Goal: Information Seeking & Learning: Check status

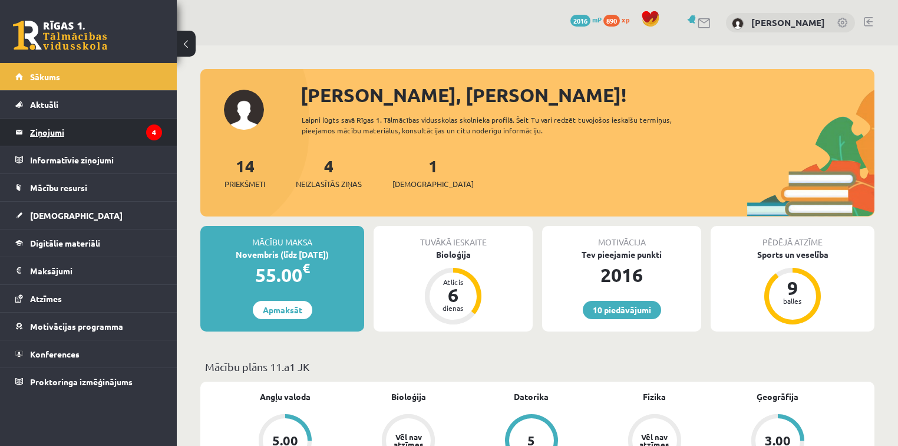
click at [81, 123] on legend "Ziņojumi 4" at bounding box center [96, 131] width 132 height 27
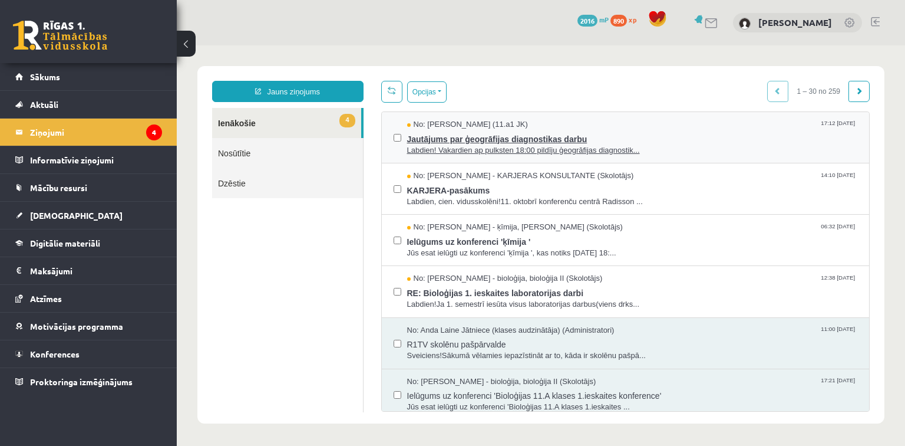
click at [508, 131] on span "Jautājums par ģeogrāfijas diagnostikas darbu" at bounding box center [632, 137] width 451 height 15
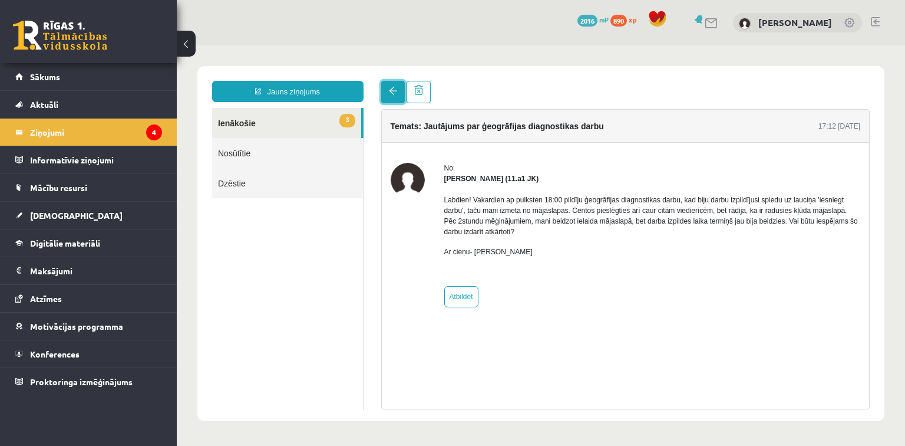
click at [391, 94] on span at bounding box center [393, 91] width 8 height 8
click at [394, 90] on span at bounding box center [393, 91] width 8 height 8
click at [352, 118] on span "3" at bounding box center [347, 121] width 15 height 14
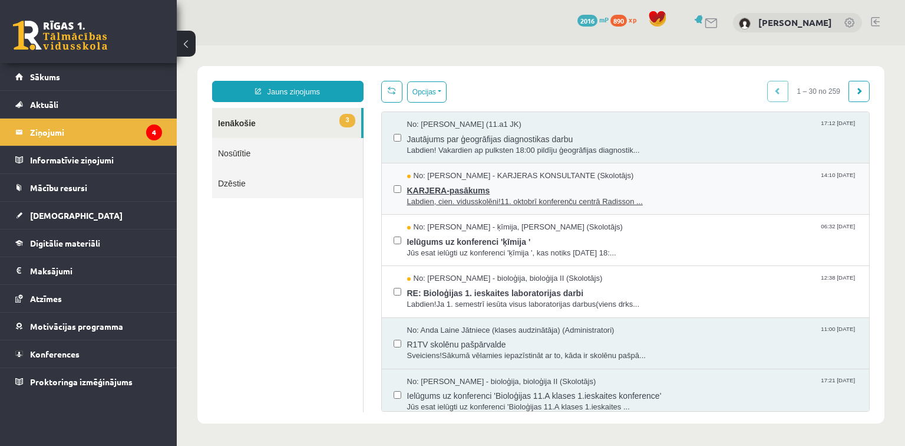
click at [462, 193] on span "KARJERA-pasākums" at bounding box center [632, 189] width 451 height 15
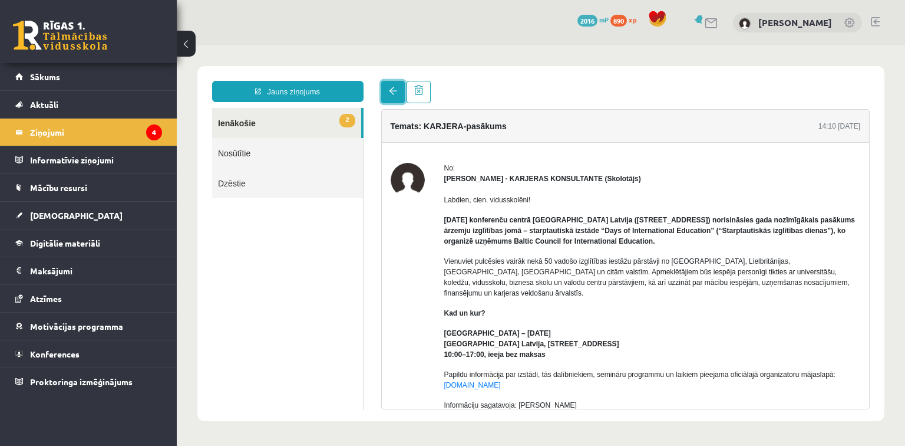
click at [391, 94] on span at bounding box center [393, 91] width 8 height 8
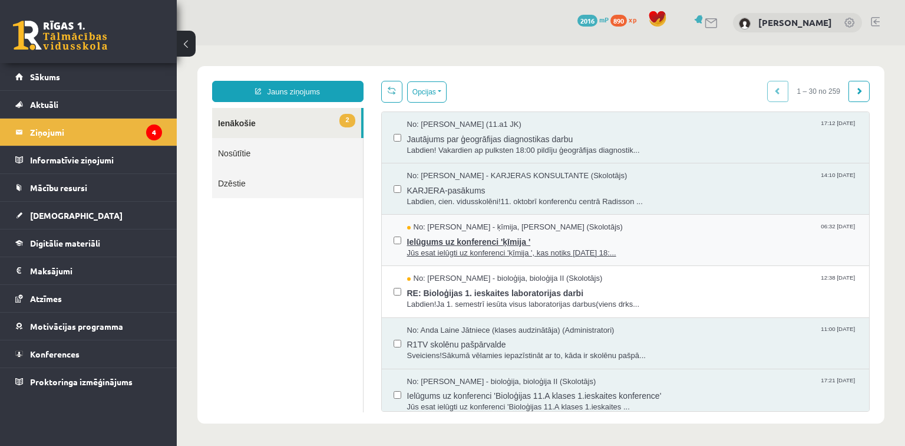
click at [453, 244] on span "Ielūgums uz konferenci 'ķīmija '" at bounding box center [632, 240] width 451 height 15
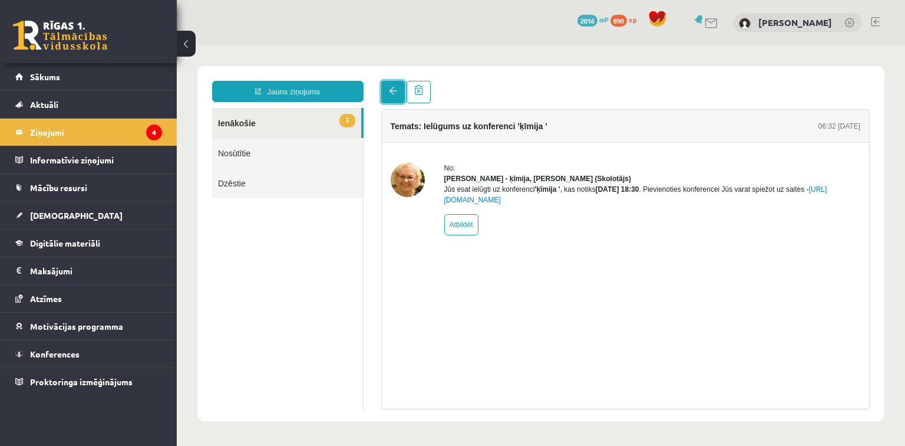
click at [392, 90] on span at bounding box center [393, 91] width 8 height 8
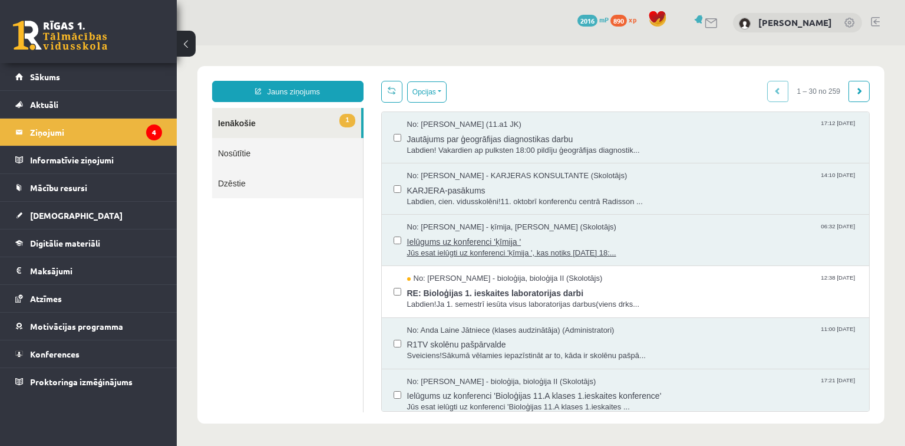
click at [486, 231] on span "No: [PERSON_NAME] - ķīmija, [PERSON_NAME] (Skolotājs)" at bounding box center [511, 227] width 209 height 11
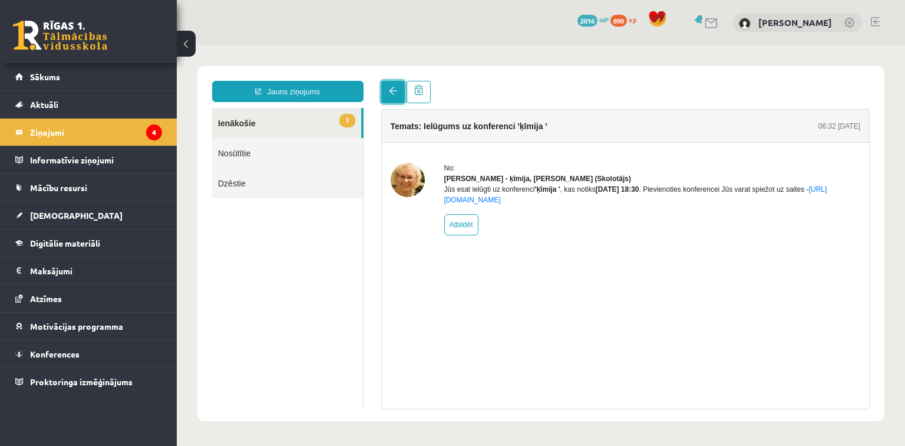
click at [390, 90] on span at bounding box center [393, 91] width 8 height 8
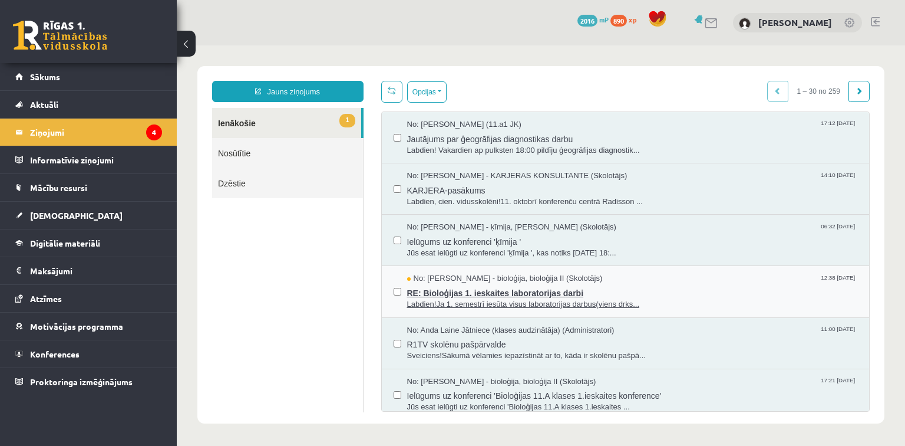
click at [463, 295] on span "RE: Bioloģijas 1. ieskaites laboratorijas darbi" at bounding box center [632, 291] width 451 height 15
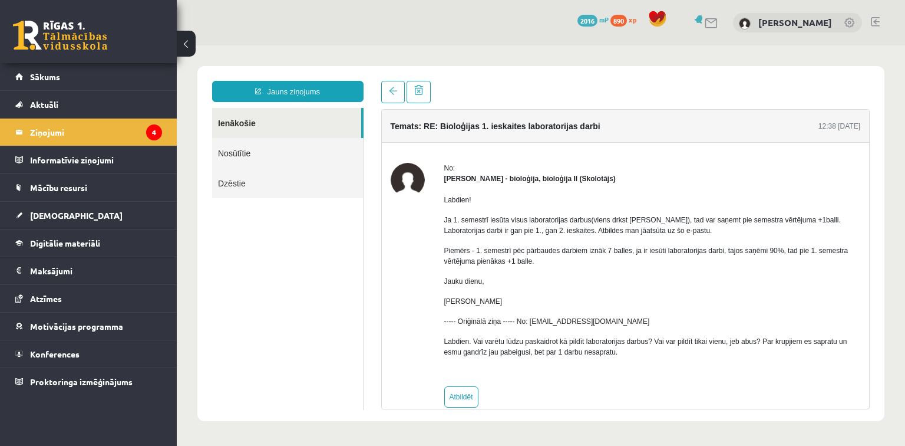
click at [384, 80] on div "Jauns ziņojums Ienākošie Nosūtītie Dzēstie ********* ********* ******* Temats: …" at bounding box center [540, 243] width 687 height 355
click at [386, 92] on link at bounding box center [393, 92] width 24 height 22
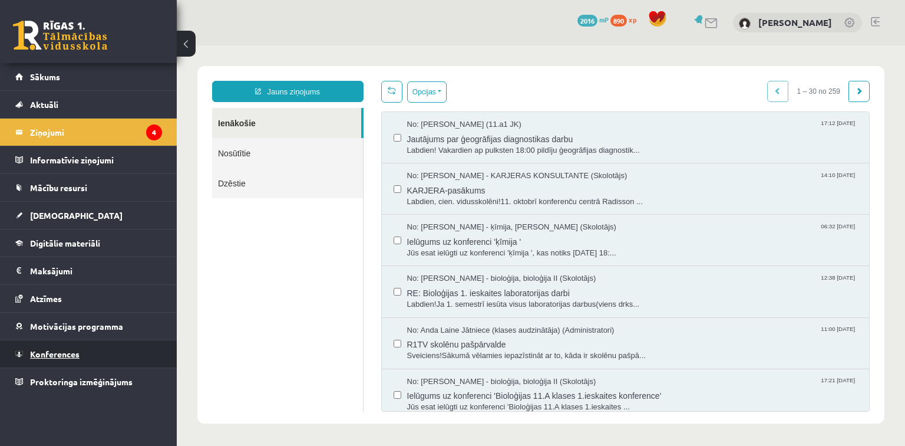
click at [83, 353] on link "Konferences" at bounding box center [88, 353] width 147 height 27
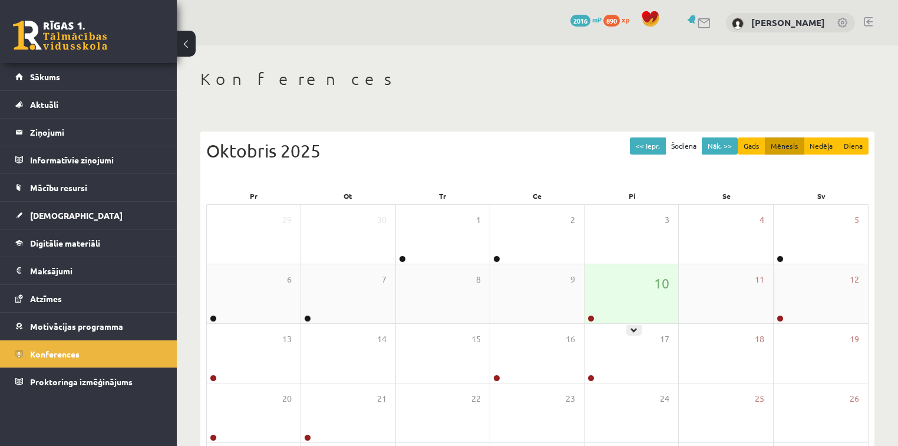
click at [636, 296] on div "10" at bounding box center [632, 293] width 94 height 59
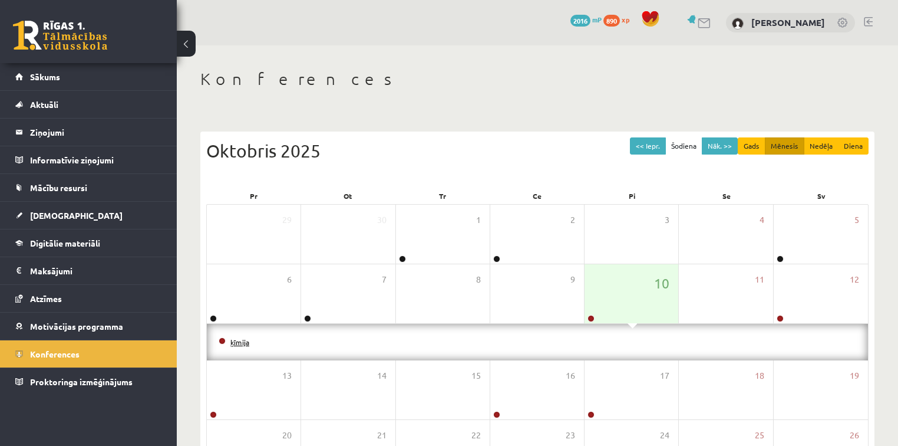
click at [243, 344] on link "ķīmija" at bounding box center [239, 341] width 19 height 9
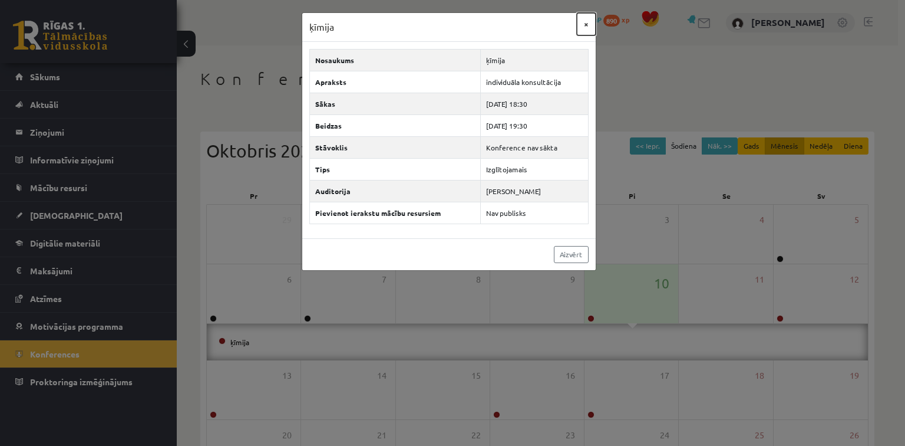
click at [585, 19] on button "×" at bounding box center [586, 24] width 19 height 22
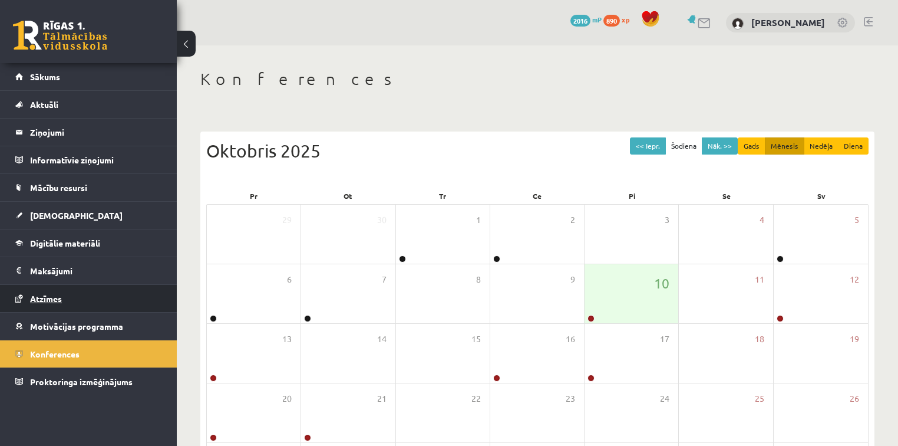
click at [92, 297] on link "Atzīmes" at bounding box center [88, 298] width 147 height 27
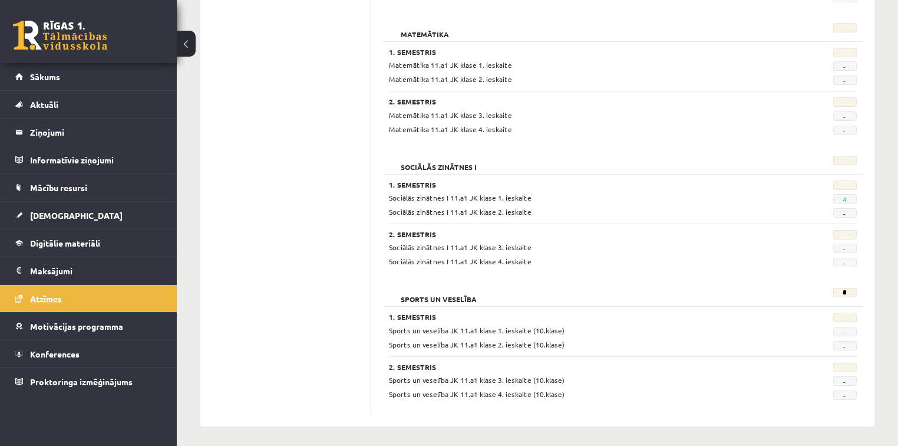
scroll to position [1497, 0]
click at [844, 196] on link "4" at bounding box center [845, 197] width 4 height 9
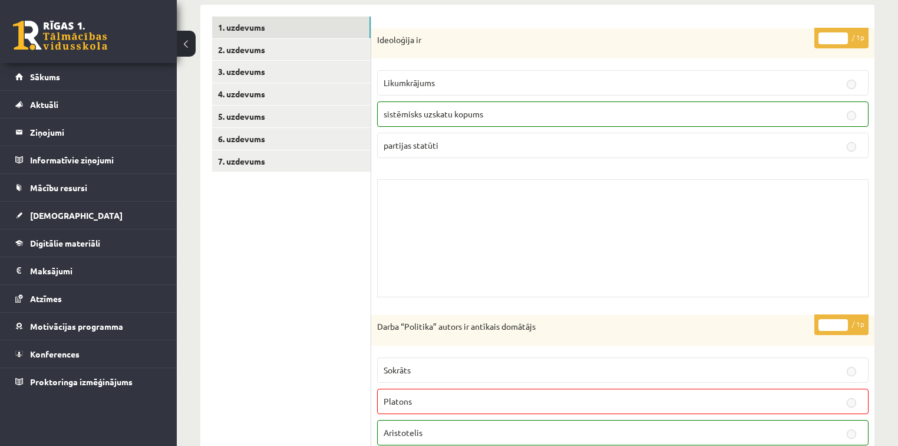
scroll to position [171, 0]
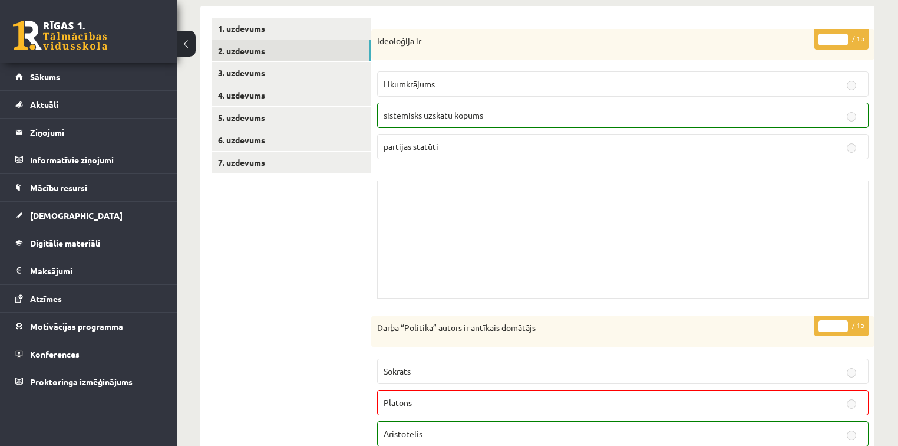
click at [325, 45] on link "2. uzdevums" at bounding box center [291, 51] width 159 height 22
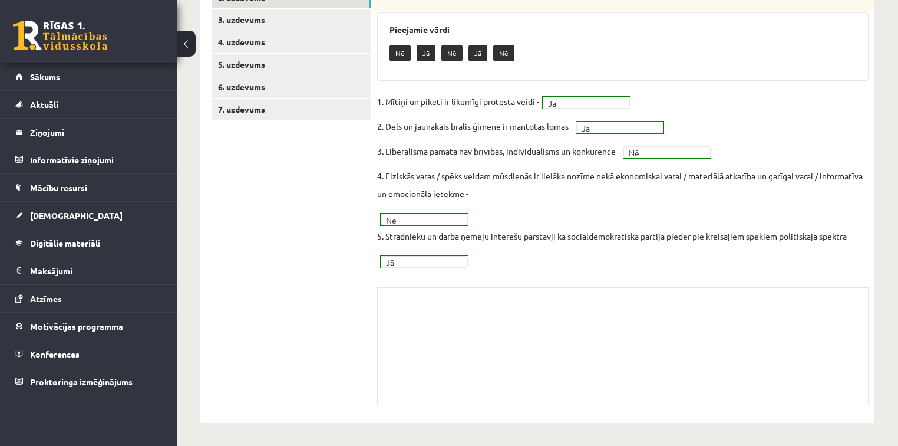
scroll to position [205, 0]
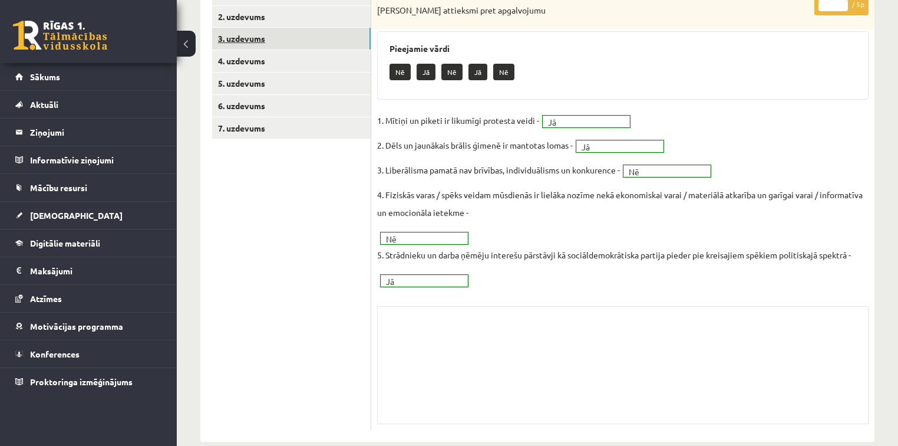
click at [327, 44] on link "3. uzdevums" at bounding box center [291, 39] width 159 height 22
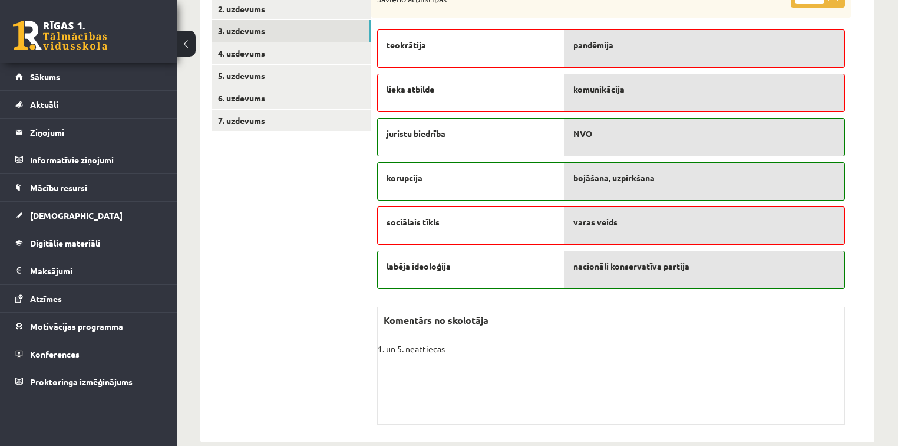
scroll to position [194, 0]
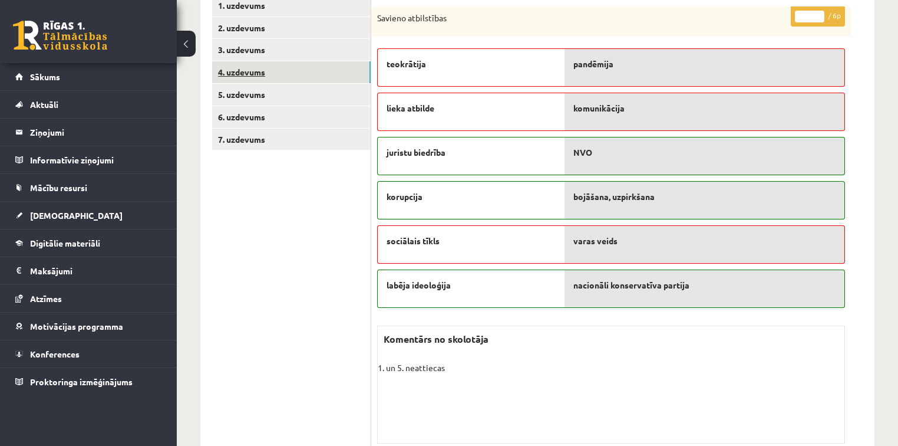
click at [322, 67] on link "4. uzdevums" at bounding box center [291, 72] width 159 height 22
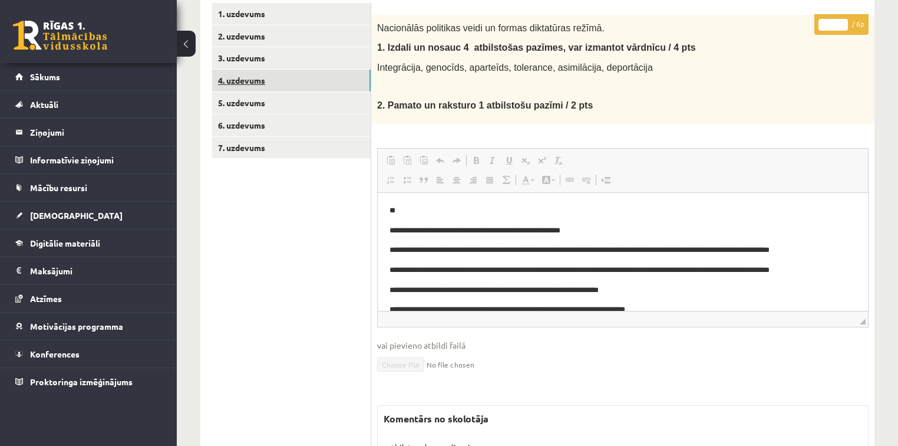
scroll to position [205, 0]
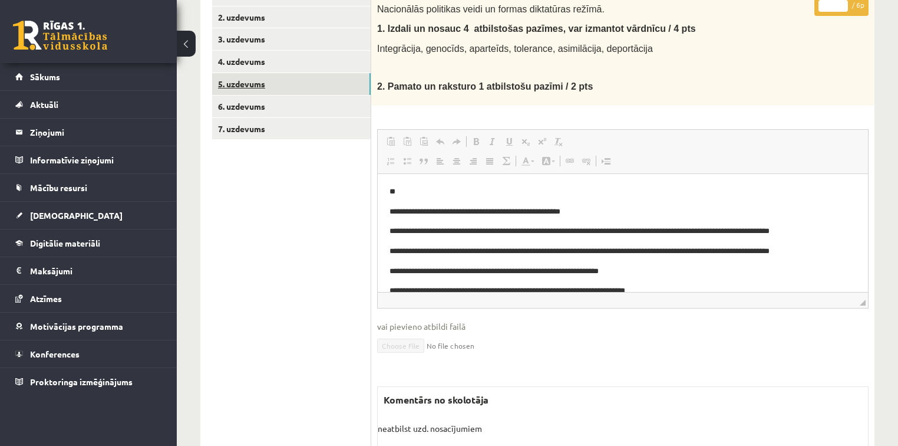
click at [314, 77] on link "5. uzdevums" at bounding box center [291, 84] width 159 height 22
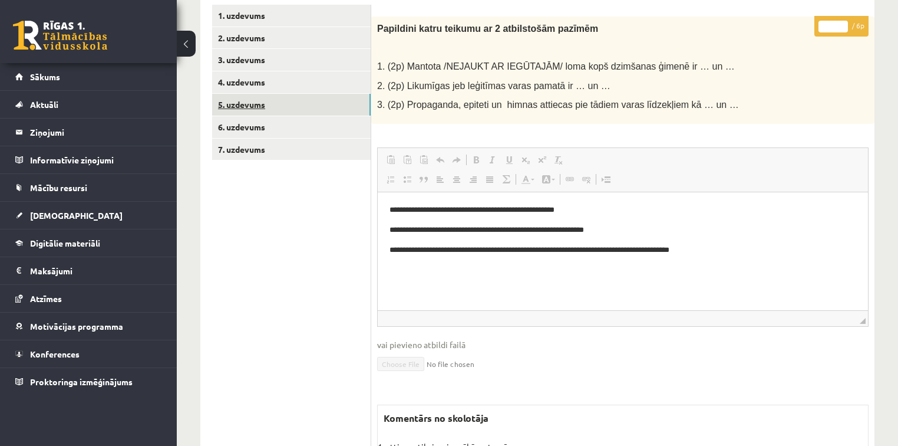
scroll to position [0, 0]
click at [312, 80] on link "4. uzdevums" at bounding box center [291, 82] width 159 height 22
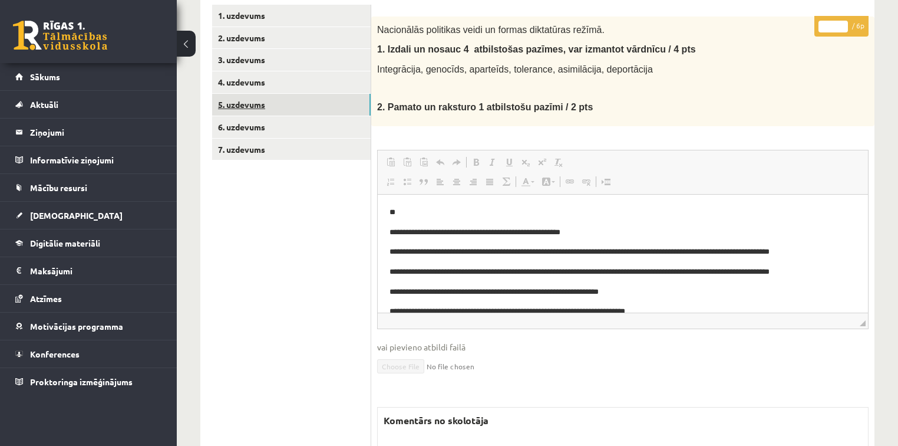
click at [308, 98] on link "5. uzdevums" at bounding box center [291, 105] width 159 height 22
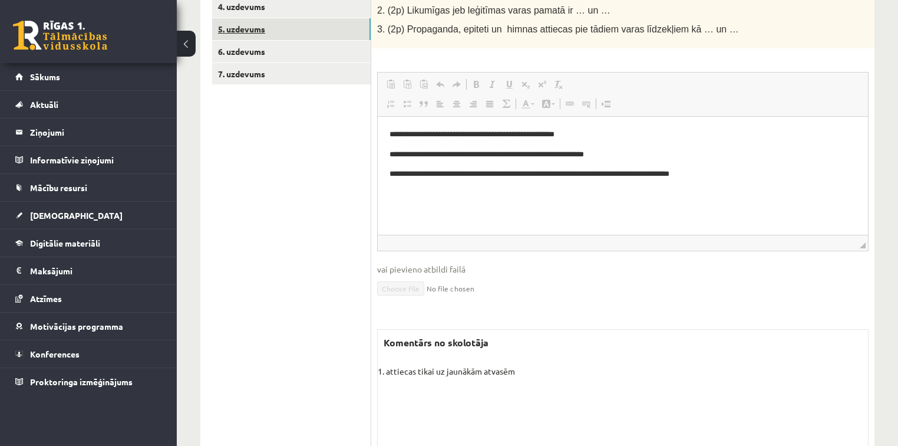
scroll to position [241, 0]
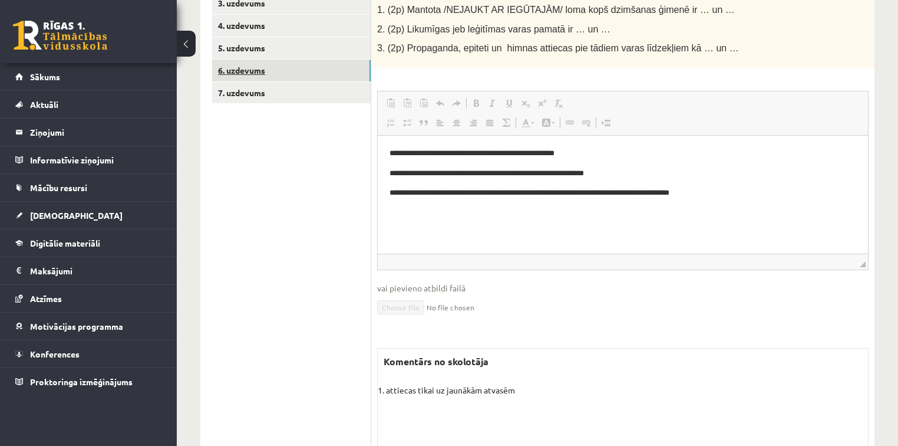
click at [312, 71] on link "6. uzdevums" at bounding box center [291, 71] width 159 height 22
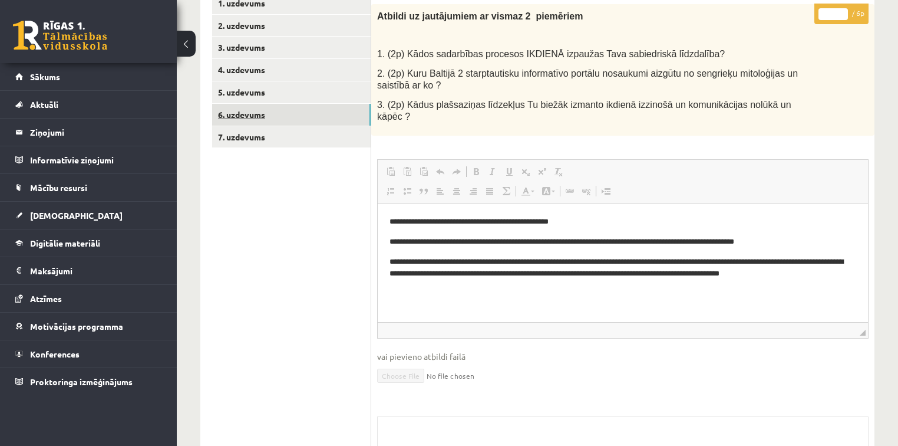
scroll to position [0, 0]
click at [309, 136] on link "7. uzdevums" at bounding box center [291, 137] width 159 height 22
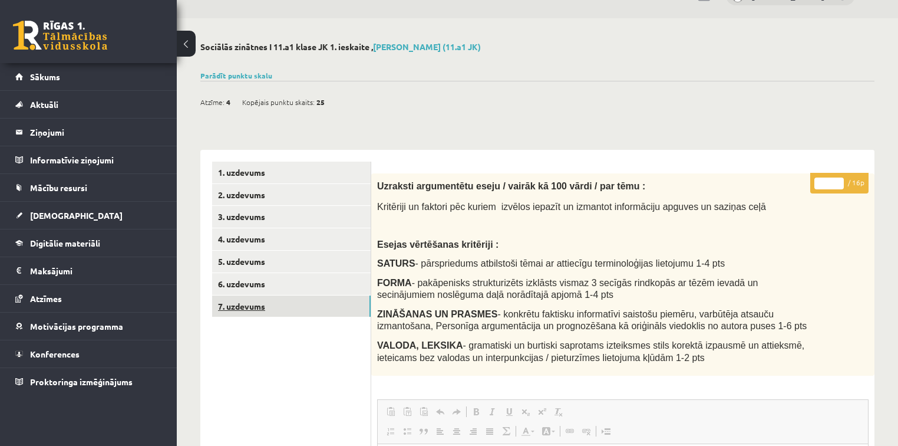
scroll to position [27, 0]
click at [258, 75] on link "Parādīt punktu skalu" at bounding box center [236, 75] width 72 height 9
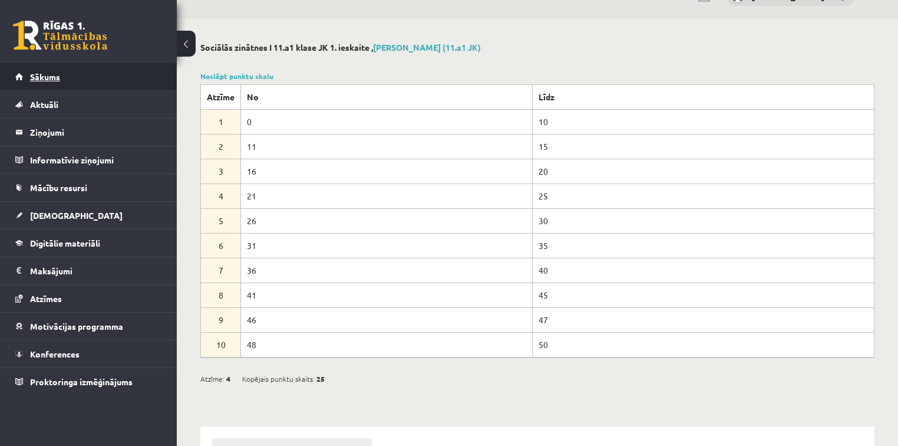
click at [140, 76] on link "Sākums" at bounding box center [88, 76] width 147 height 27
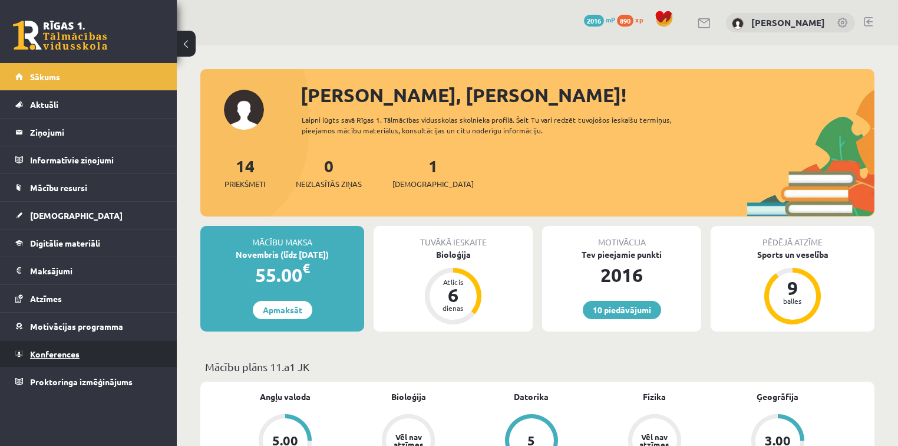
click at [130, 351] on link "Konferences" at bounding box center [88, 353] width 147 height 27
